Goal: Information Seeking & Learning: Check status

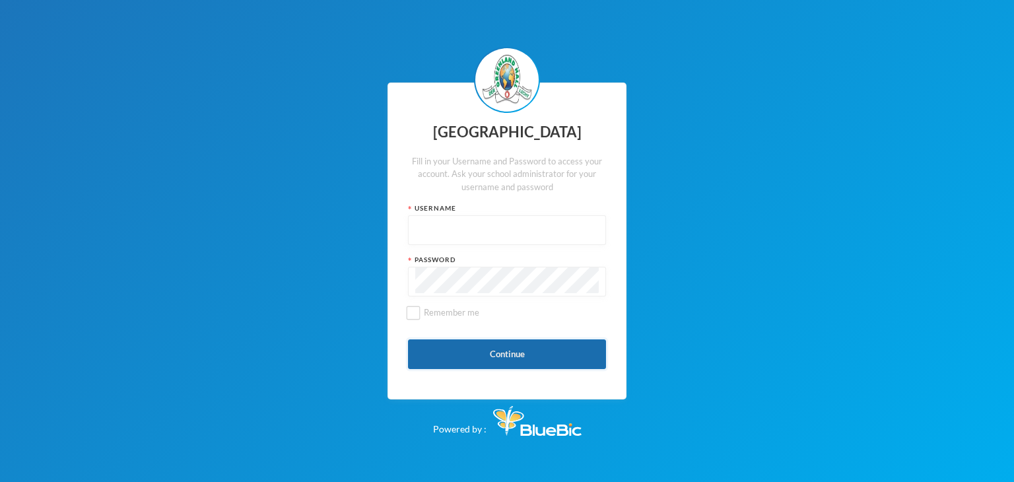
type input "glhc21"
click at [486, 341] on button "Continue" at bounding box center [507, 354] width 198 height 30
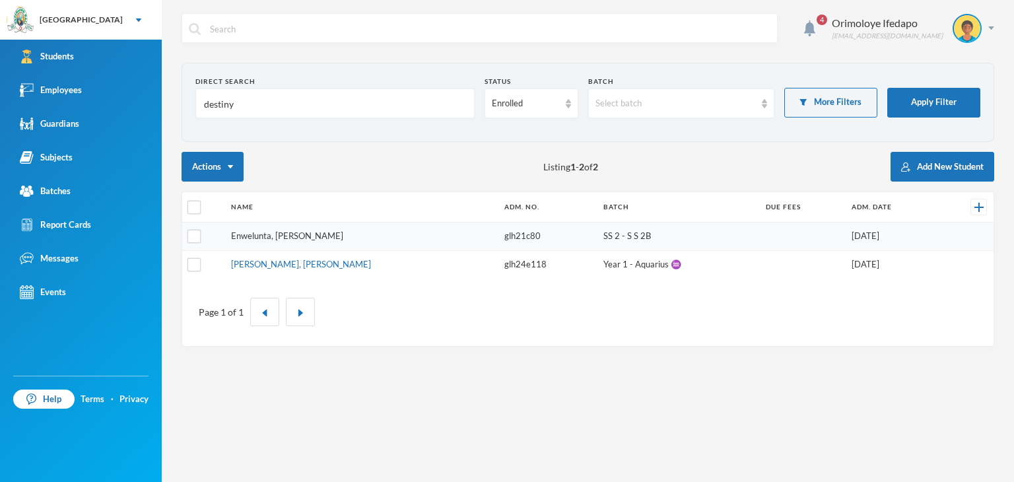
click at [288, 234] on link "Enwelunta, [PERSON_NAME]" at bounding box center [287, 235] width 112 height 11
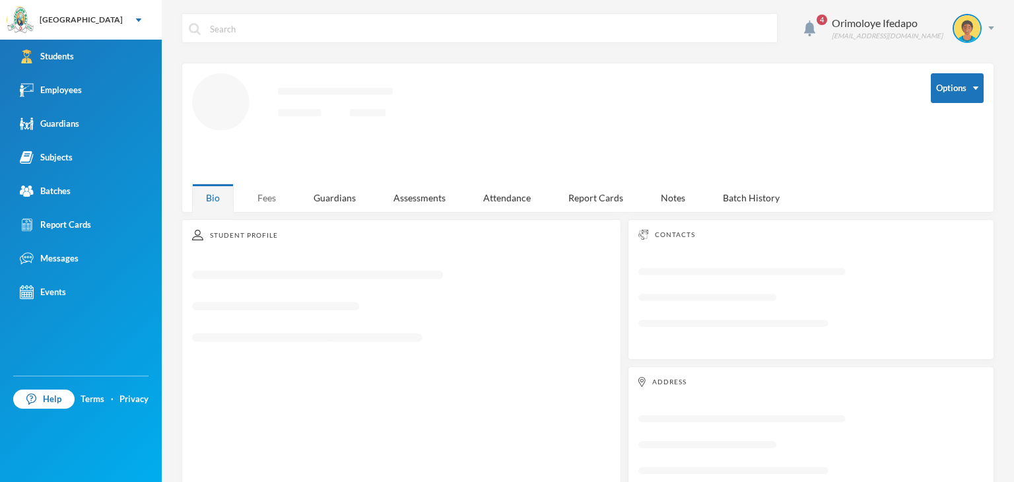
click at [259, 198] on div "Fees" at bounding box center [267, 197] width 46 height 28
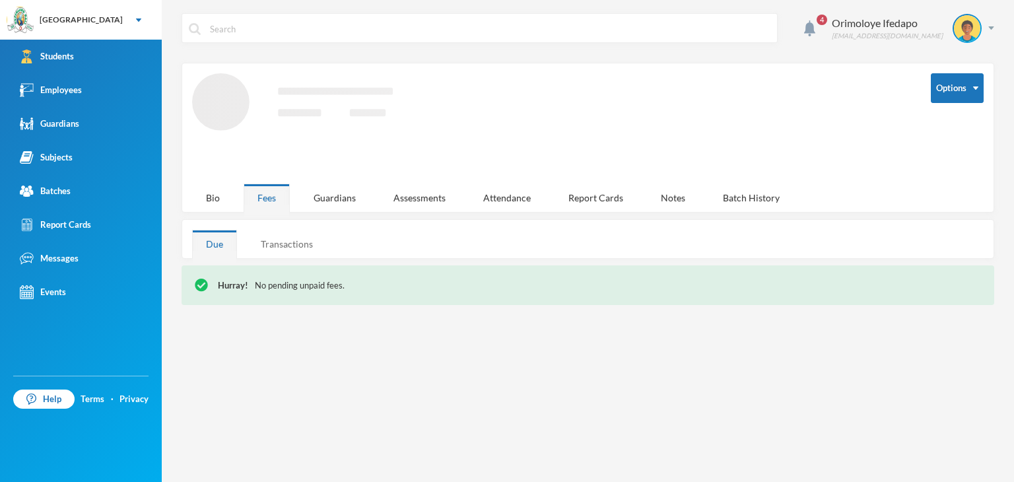
click at [282, 244] on div "Transactions" at bounding box center [287, 244] width 80 height 28
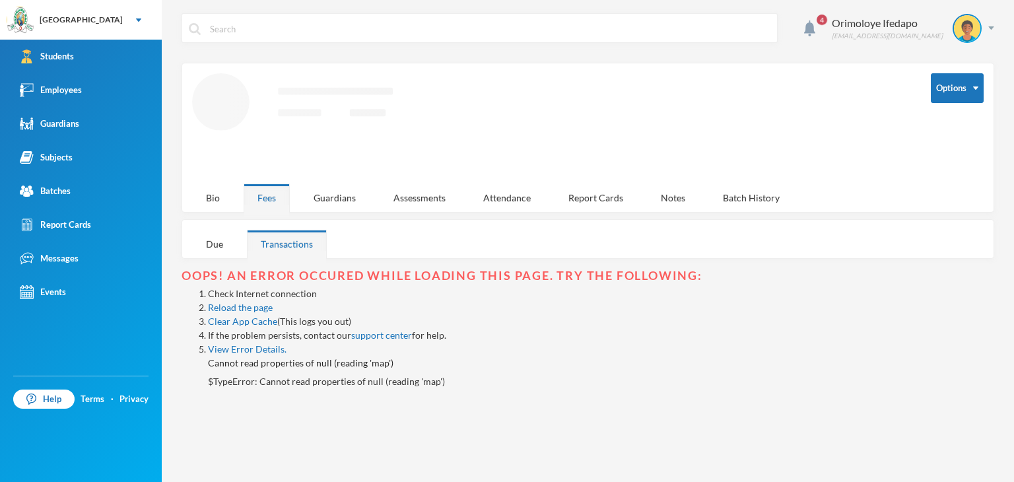
click at [218, 265] on div "Oops! An error occured while loading this page. Try the following:" at bounding box center [587, 275] width 812 height 21
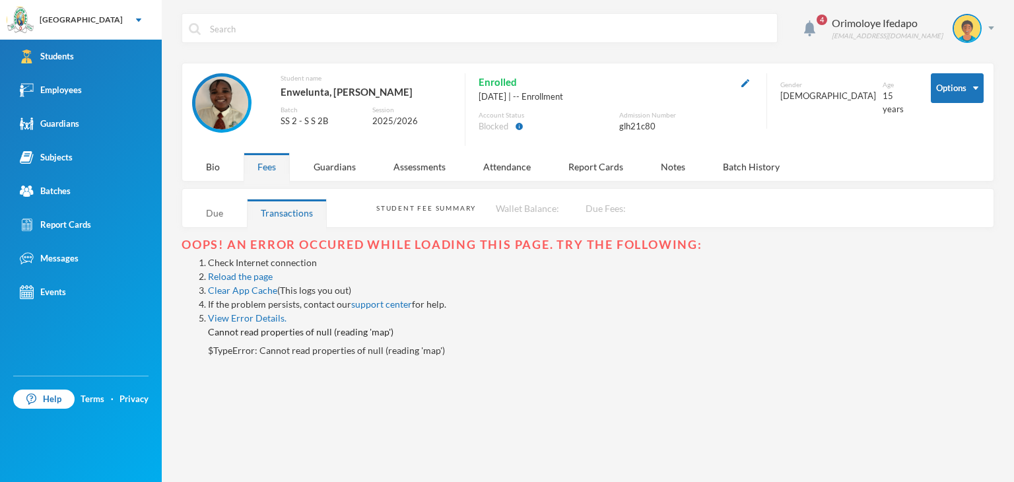
click at [221, 217] on div "Due" at bounding box center [214, 213] width 45 height 28
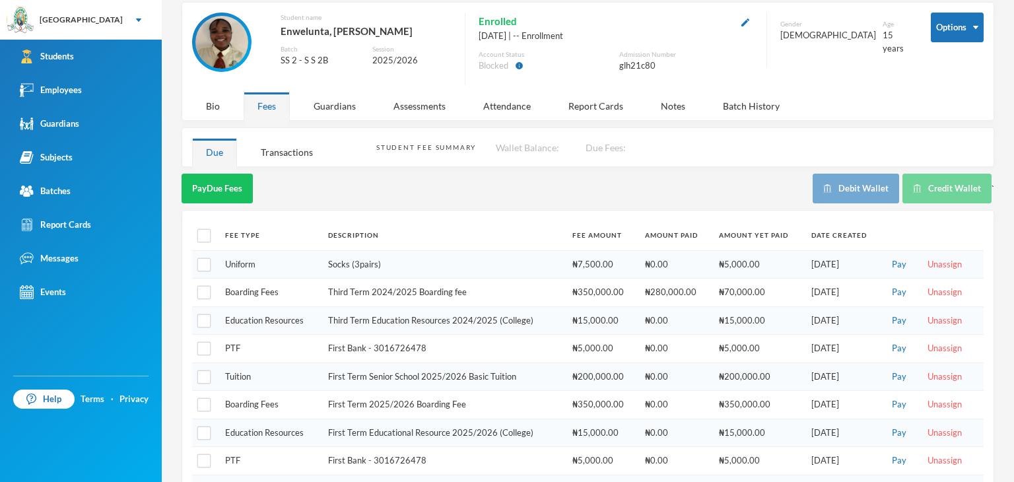
scroll to position [131, 0]
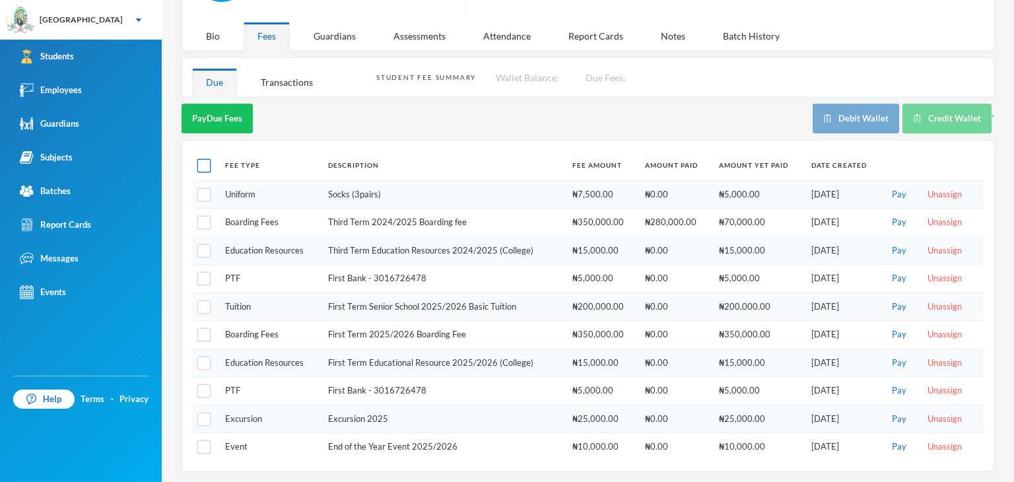
click at [209, 164] on input "checkbox" at bounding box center [204, 166] width 14 height 14
checkbox input "true"
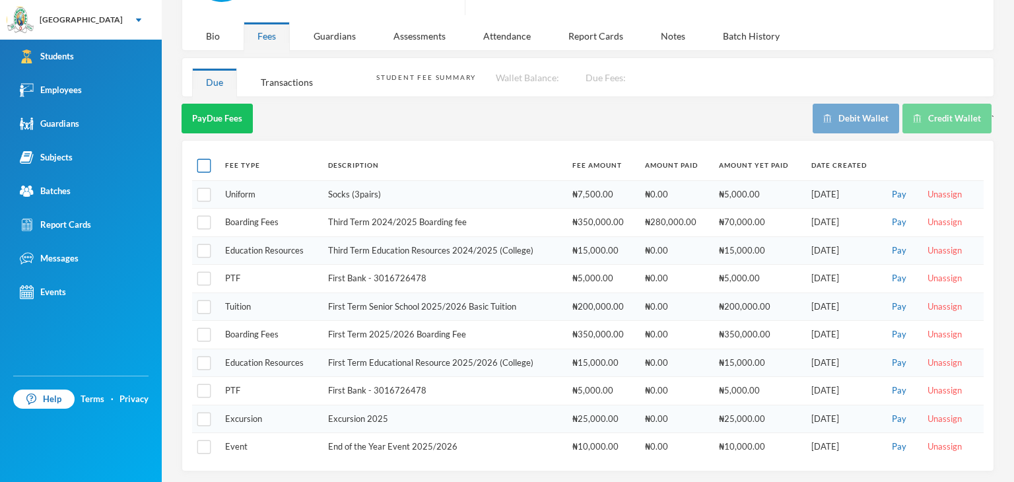
checkbox input "true"
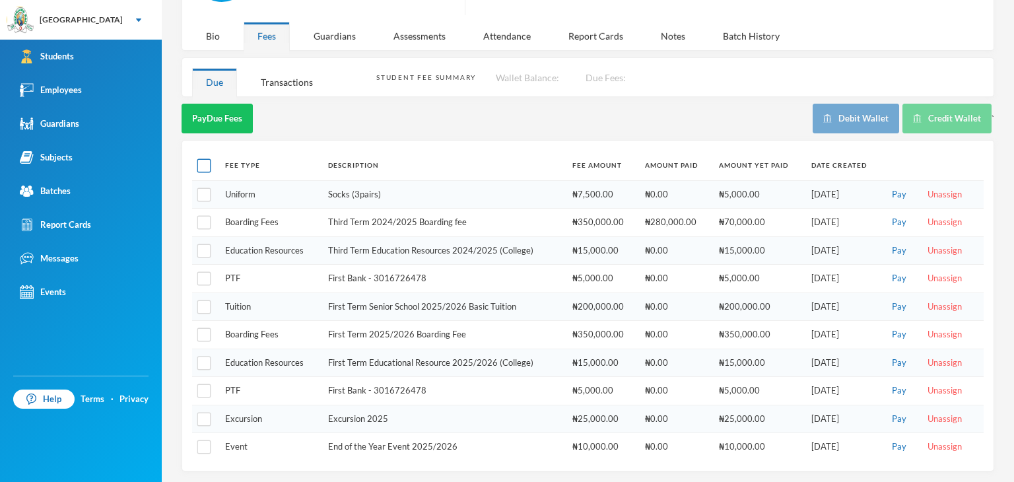
checkbox input "true"
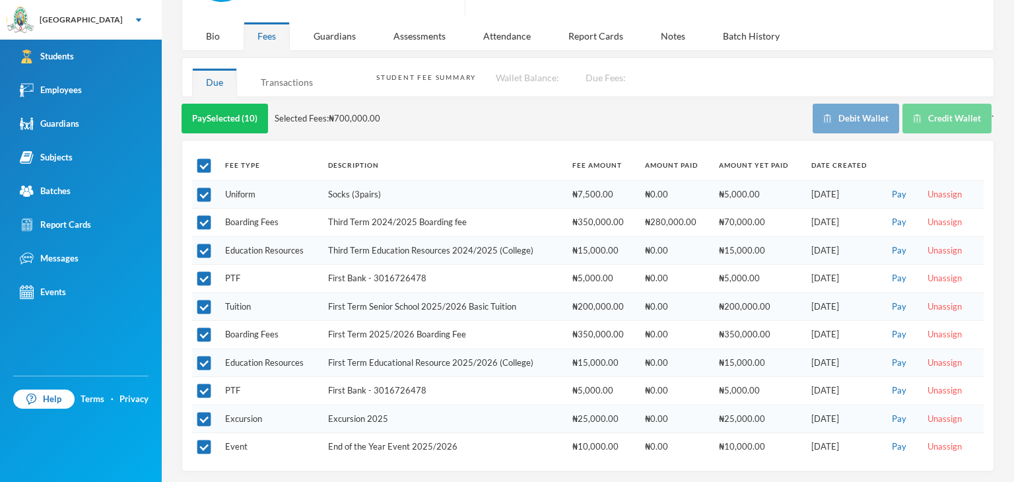
click at [291, 82] on div "Transactions" at bounding box center [287, 82] width 80 height 28
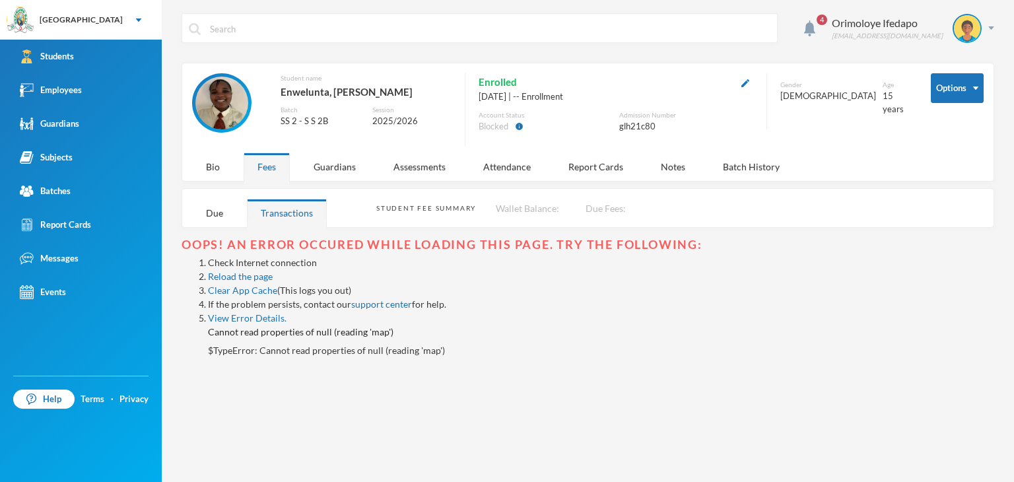
scroll to position [0, 0]
click at [207, 214] on div "Due" at bounding box center [214, 213] width 45 height 28
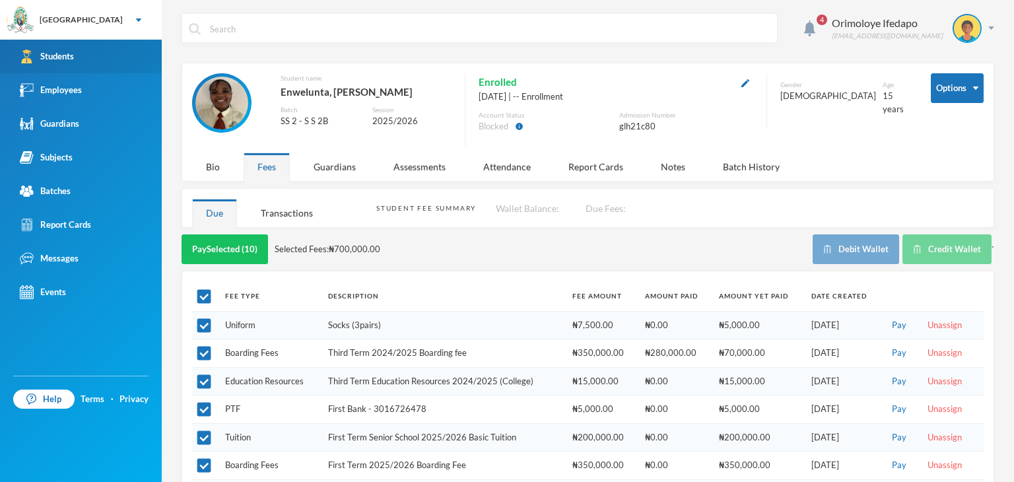
click at [60, 55] on div "Students" at bounding box center [47, 56] width 54 height 14
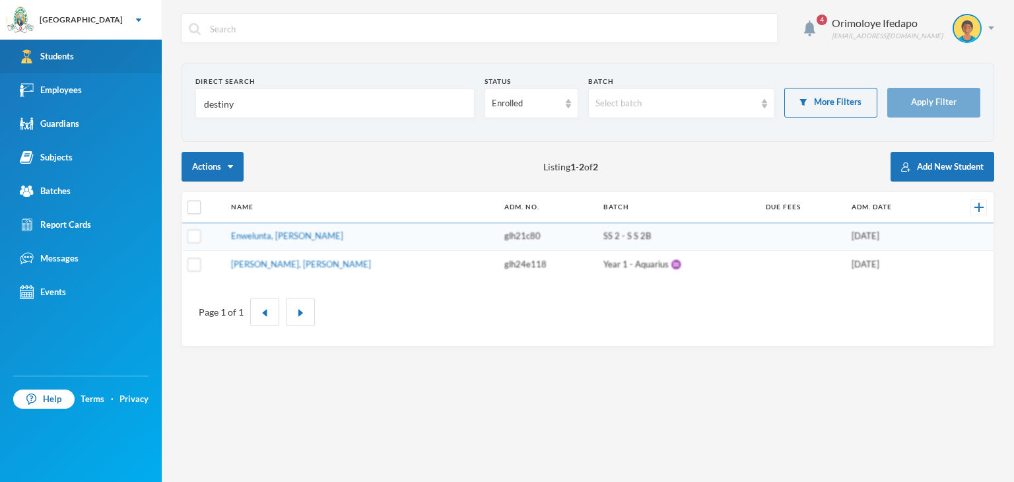
click at [61, 55] on div "Students" at bounding box center [47, 56] width 54 height 14
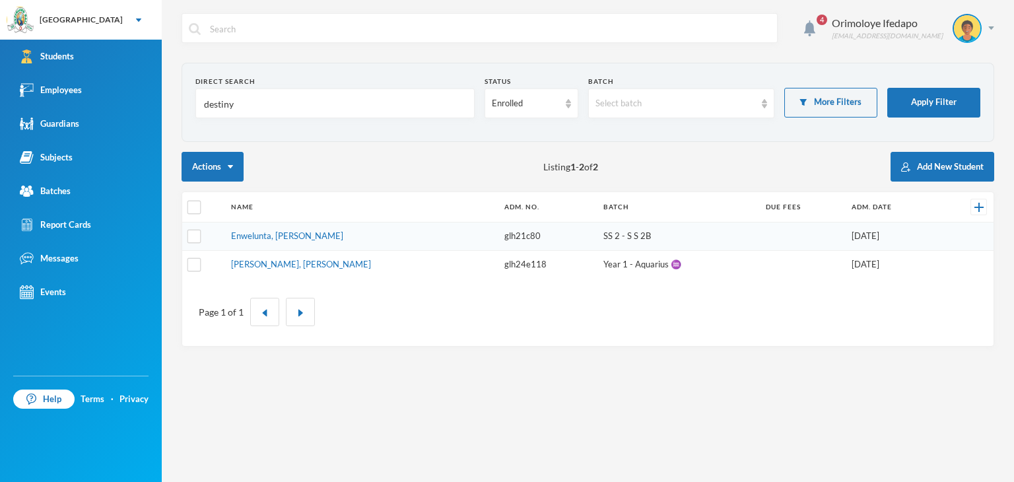
click at [236, 107] on input "destiny" at bounding box center [335, 104] width 265 height 30
click at [237, 107] on input "destiny" at bounding box center [335, 104] width 265 height 30
click at [238, 107] on input "destiny" at bounding box center [335, 104] width 265 height 30
